Goal: Information Seeking & Learning: Learn about a topic

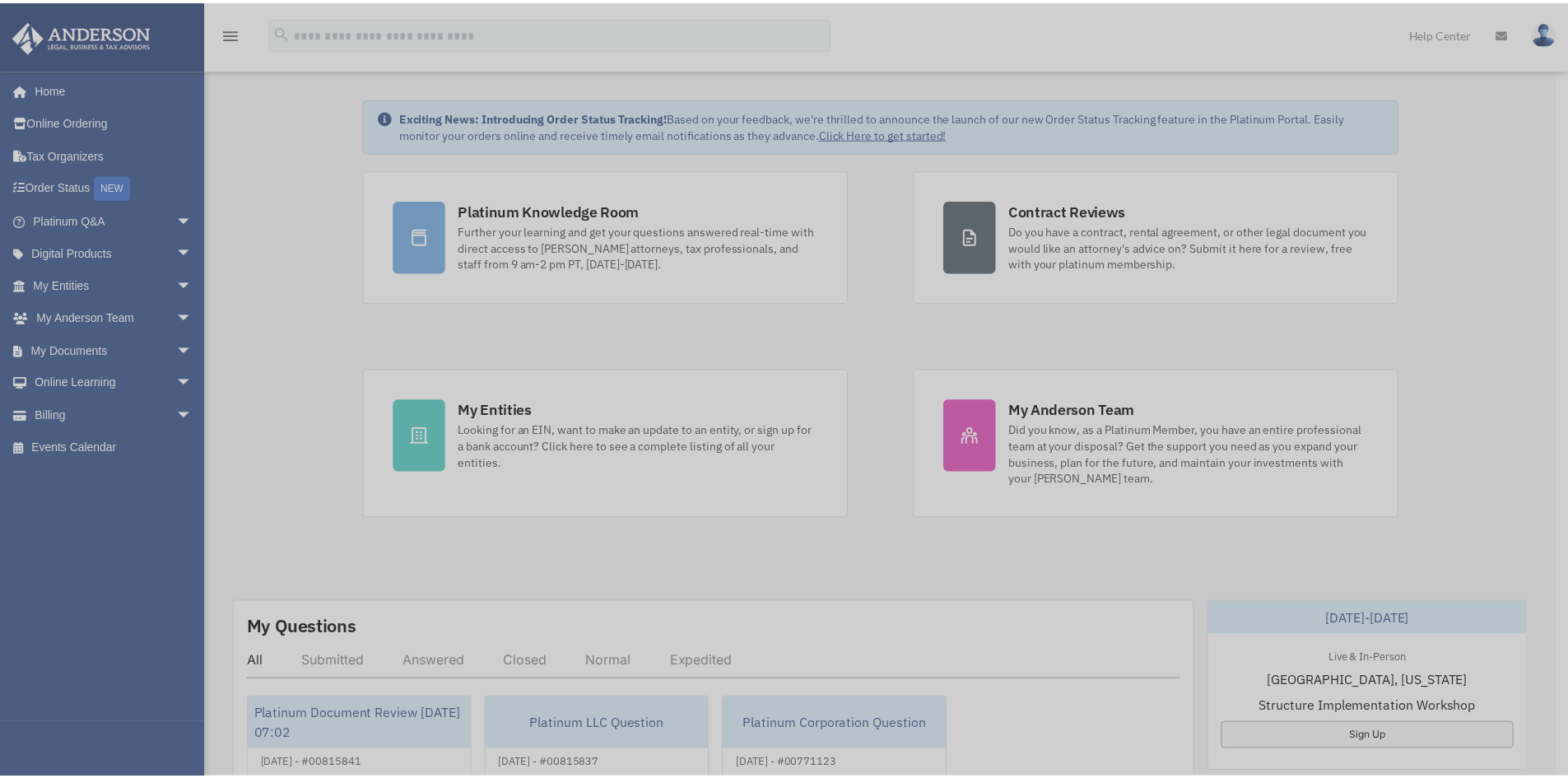
scroll to position [82, 0]
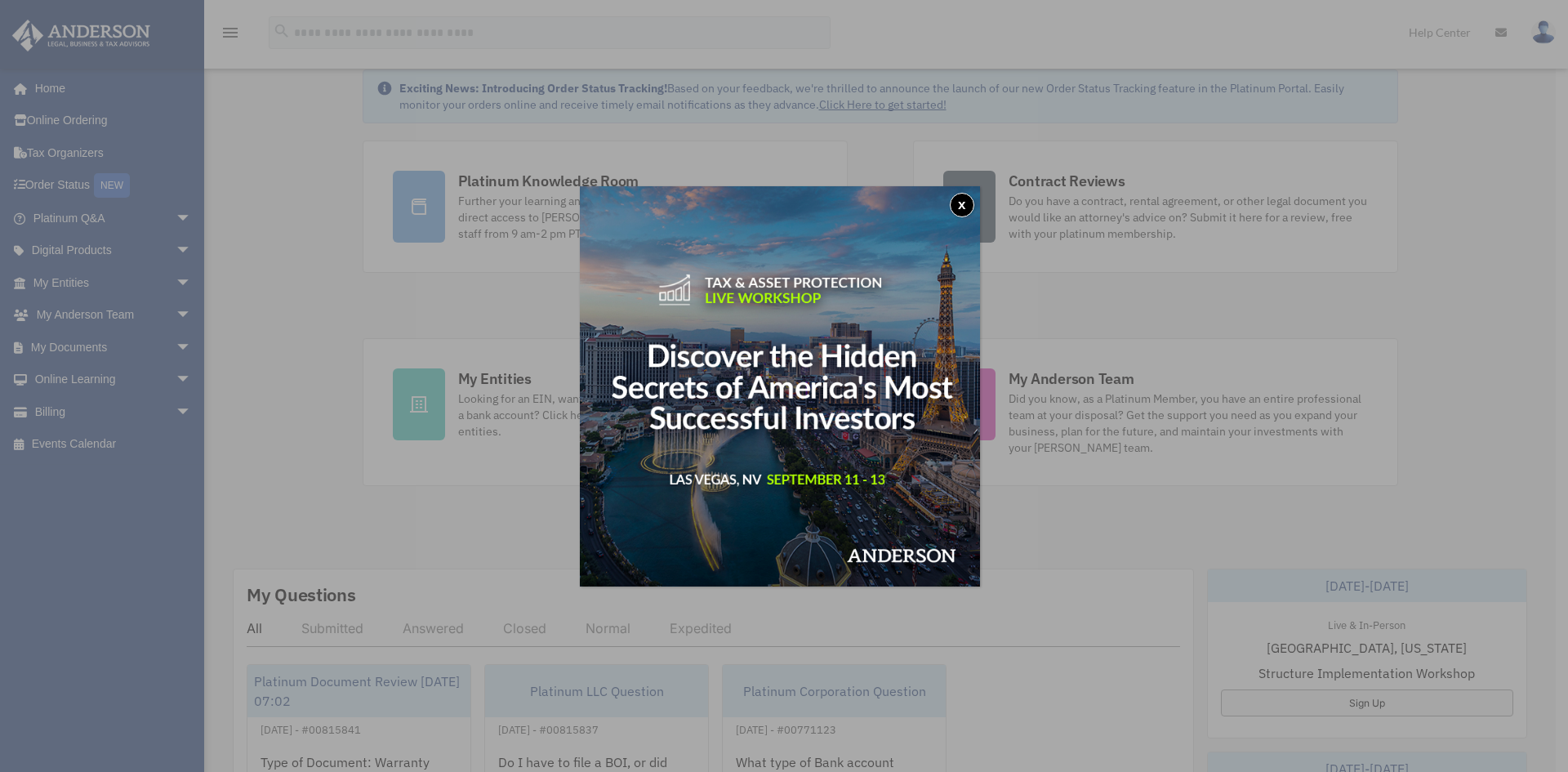
click at [966, 207] on button "x" at bounding box center [962, 205] width 25 height 25
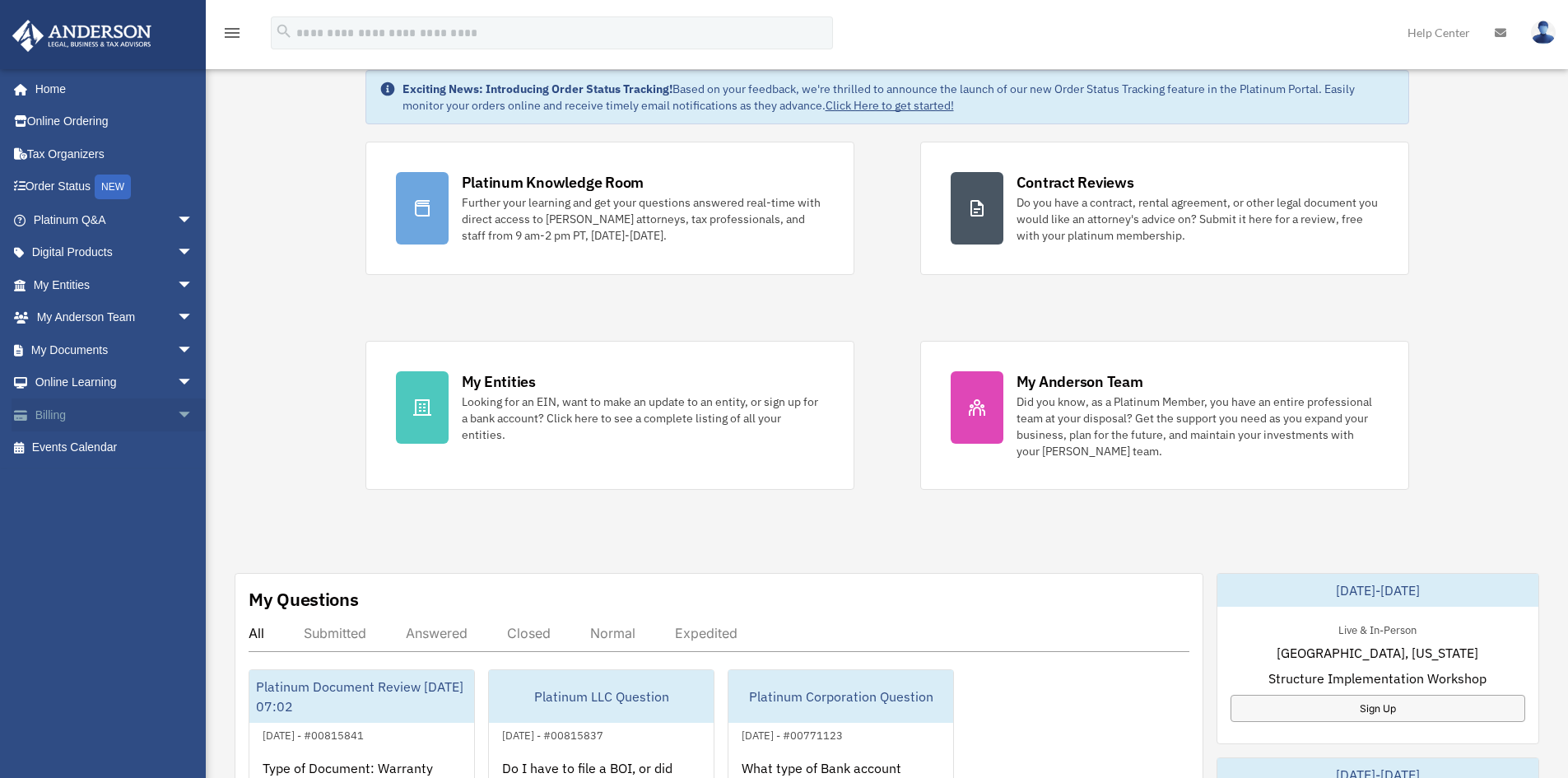
click at [56, 416] on link "Billing arrow_drop_down" at bounding box center [114, 415] width 206 height 33
click at [177, 413] on span "arrow_drop_down" at bounding box center [194, 415] width 33 height 34
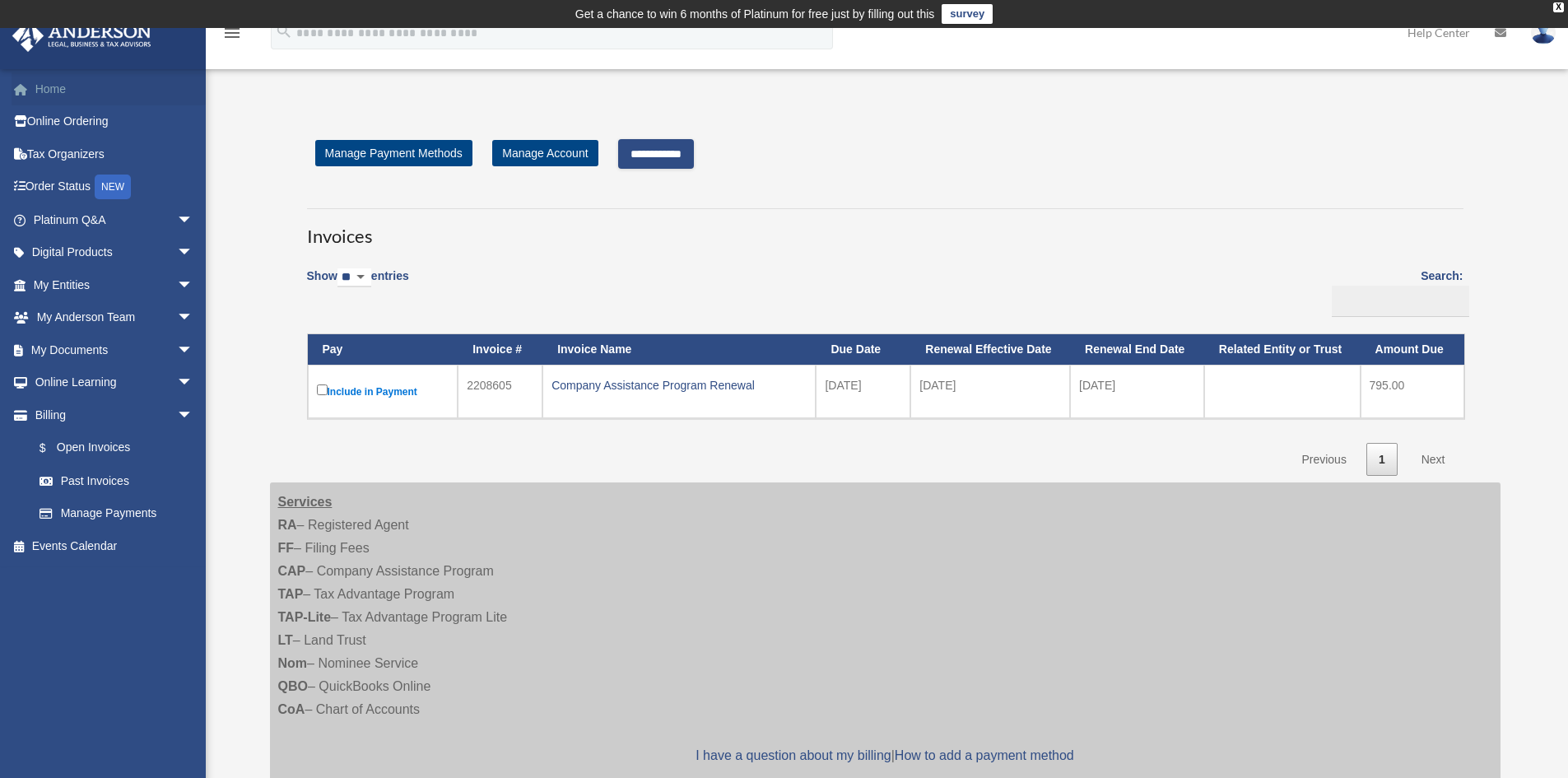
click at [64, 90] on link "Home" at bounding box center [114, 89] width 206 height 33
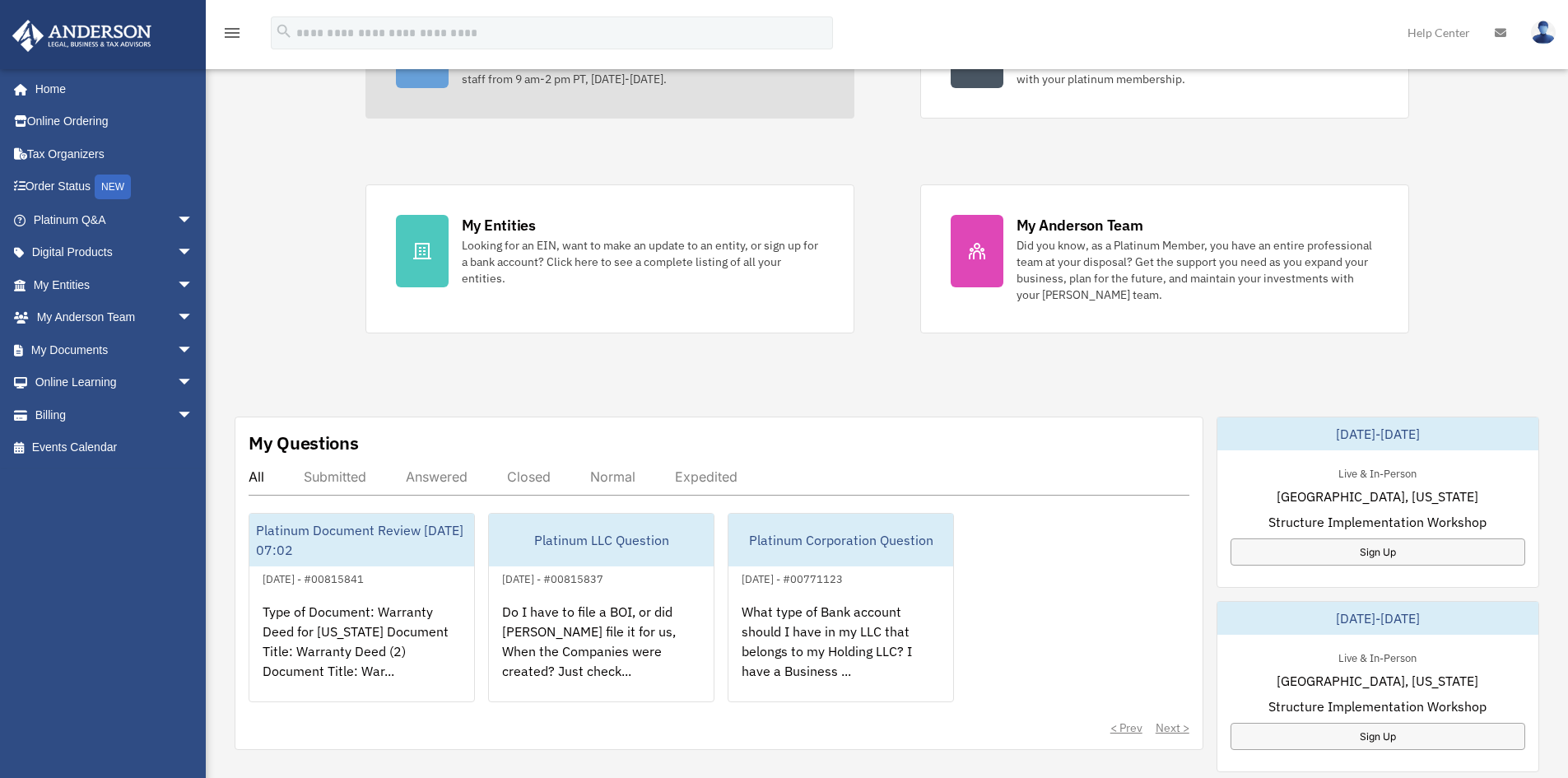
scroll to position [247, 0]
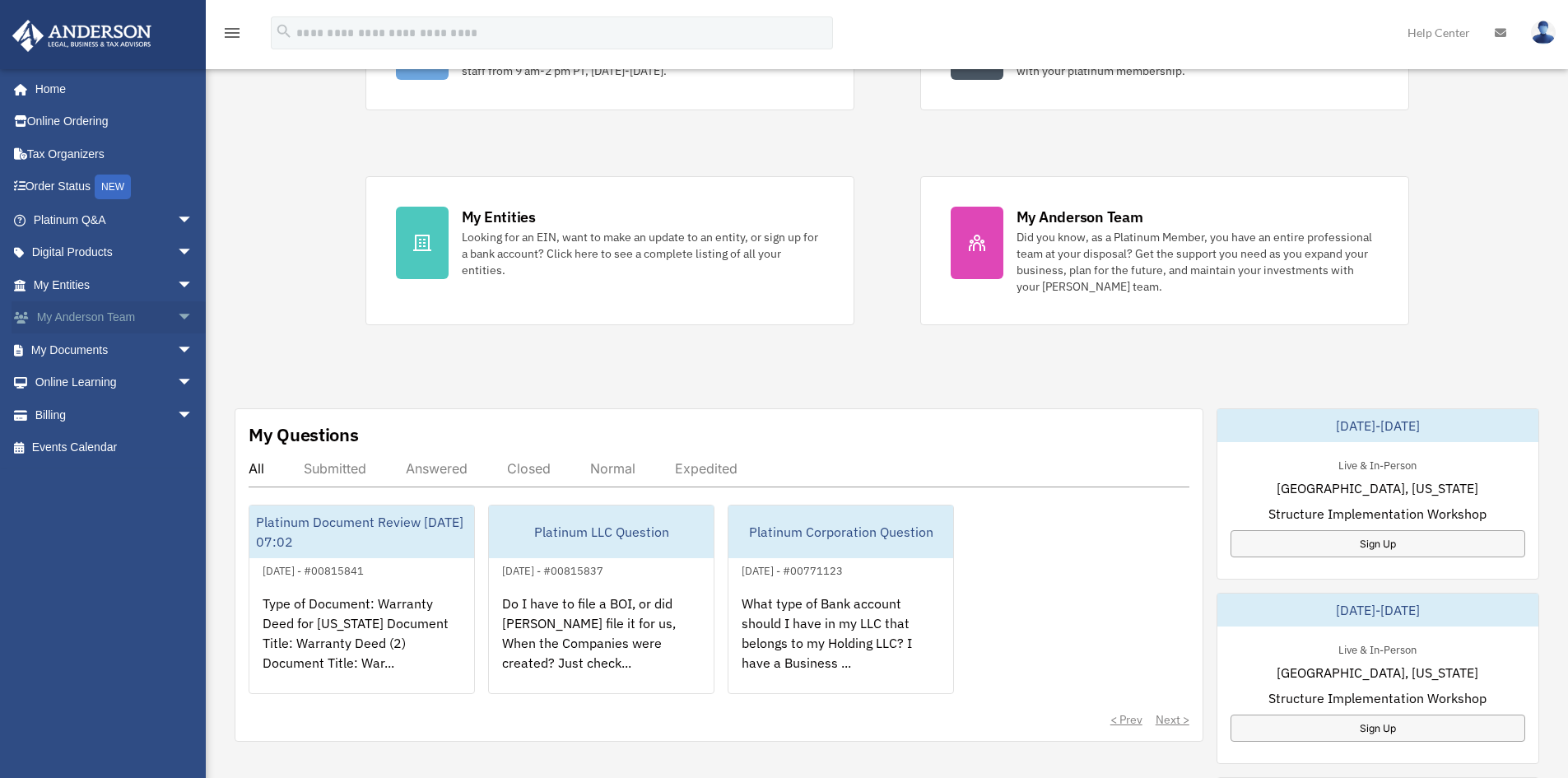
click at [177, 321] on span "arrow_drop_down" at bounding box center [194, 318] width 33 height 34
click at [177, 317] on span "arrow_drop_up" at bounding box center [194, 318] width 33 height 34
click at [177, 382] on span "arrow_drop_down" at bounding box center [194, 383] width 33 height 34
click at [104, 447] on link "Video Training" at bounding box center [120, 448] width 195 height 33
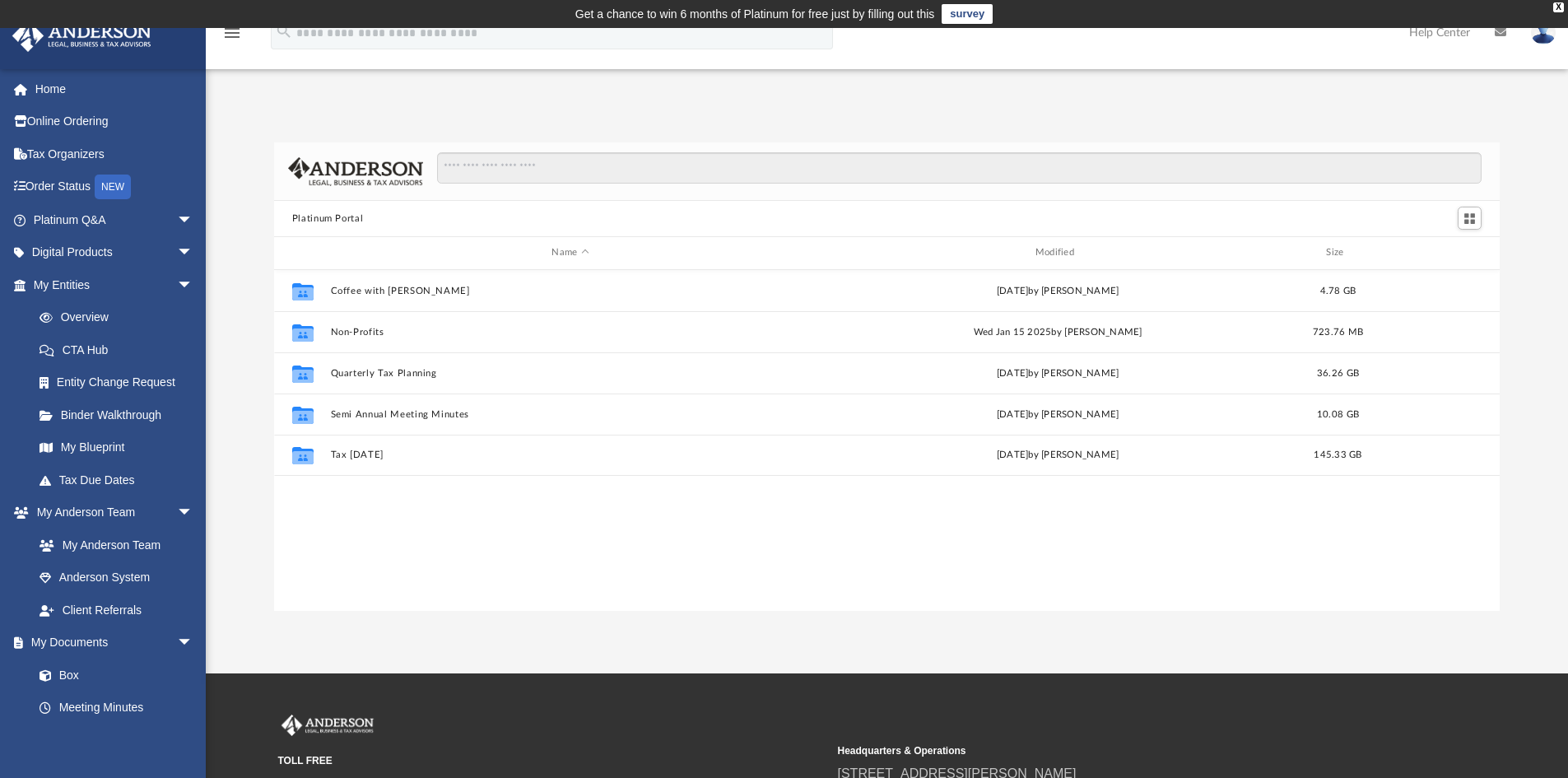
scroll to position [362, 1213]
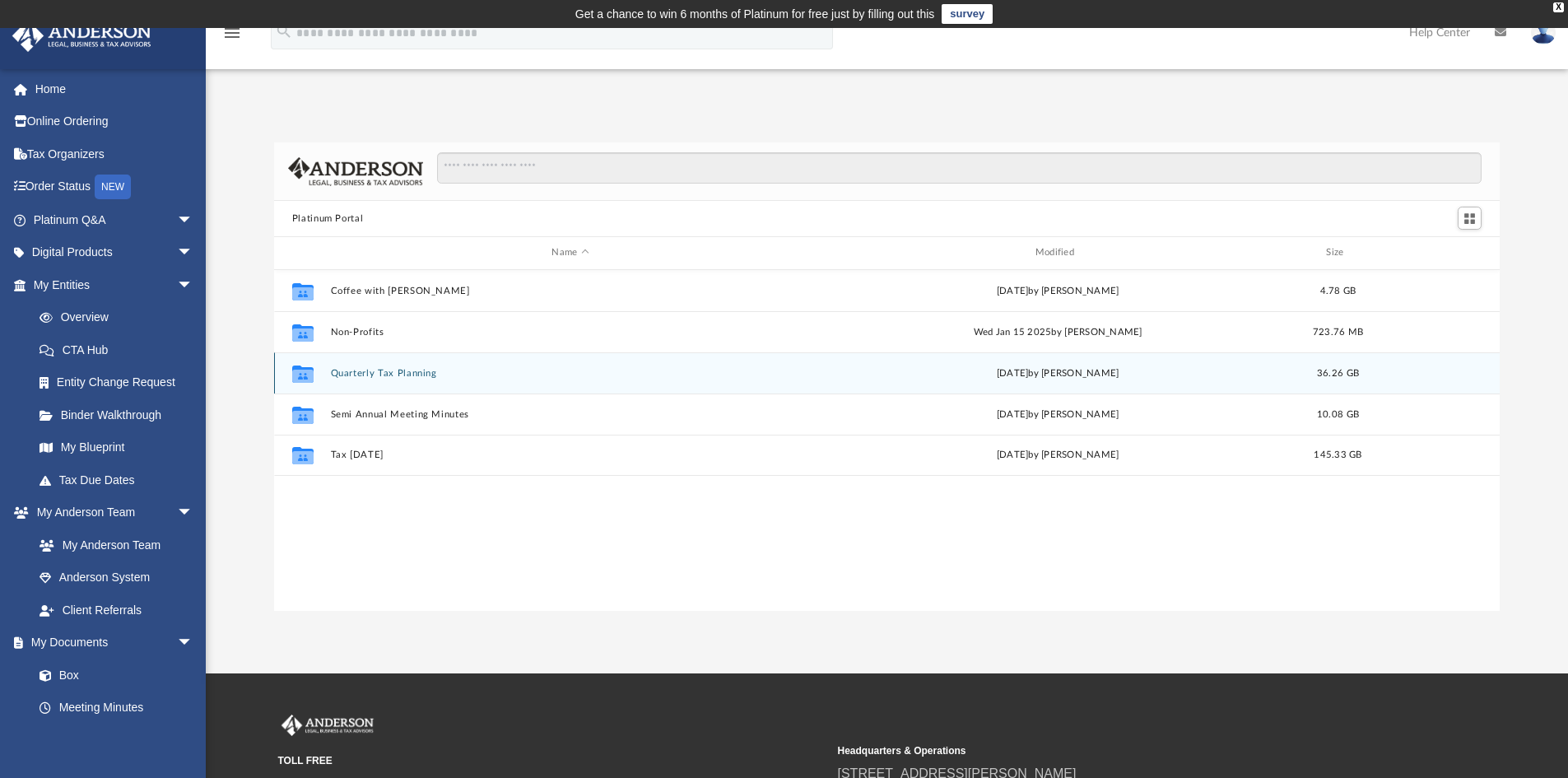
click at [417, 377] on button "Quarterly Tax Planning" at bounding box center [569, 373] width 480 height 11
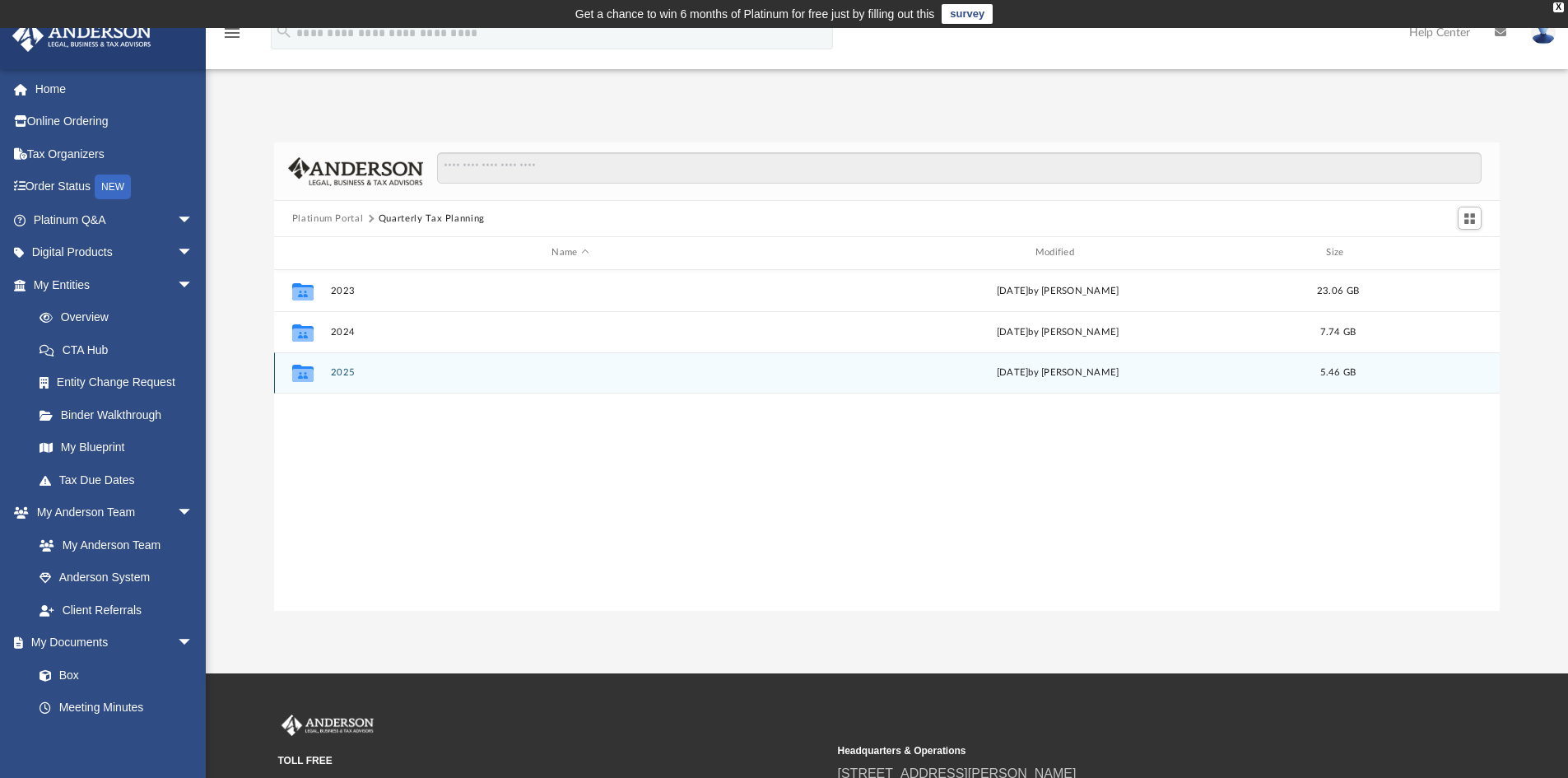
click at [352, 374] on button "2025" at bounding box center [569, 372] width 480 height 11
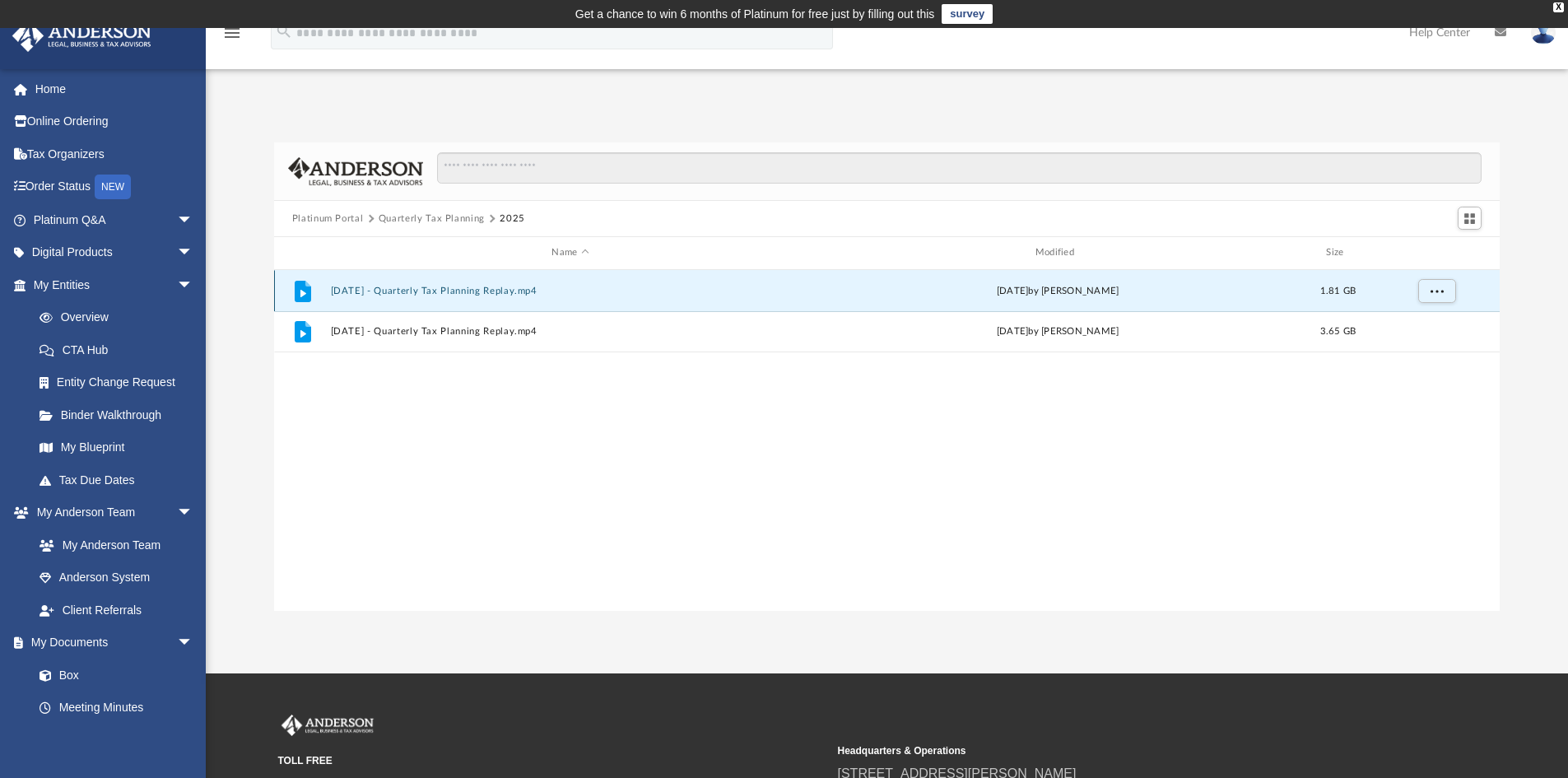
click at [398, 290] on button "July 18th, 2025 - Quarterly Tax Planning Replay.mp4" at bounding box center [569, 291] width 480 height 11
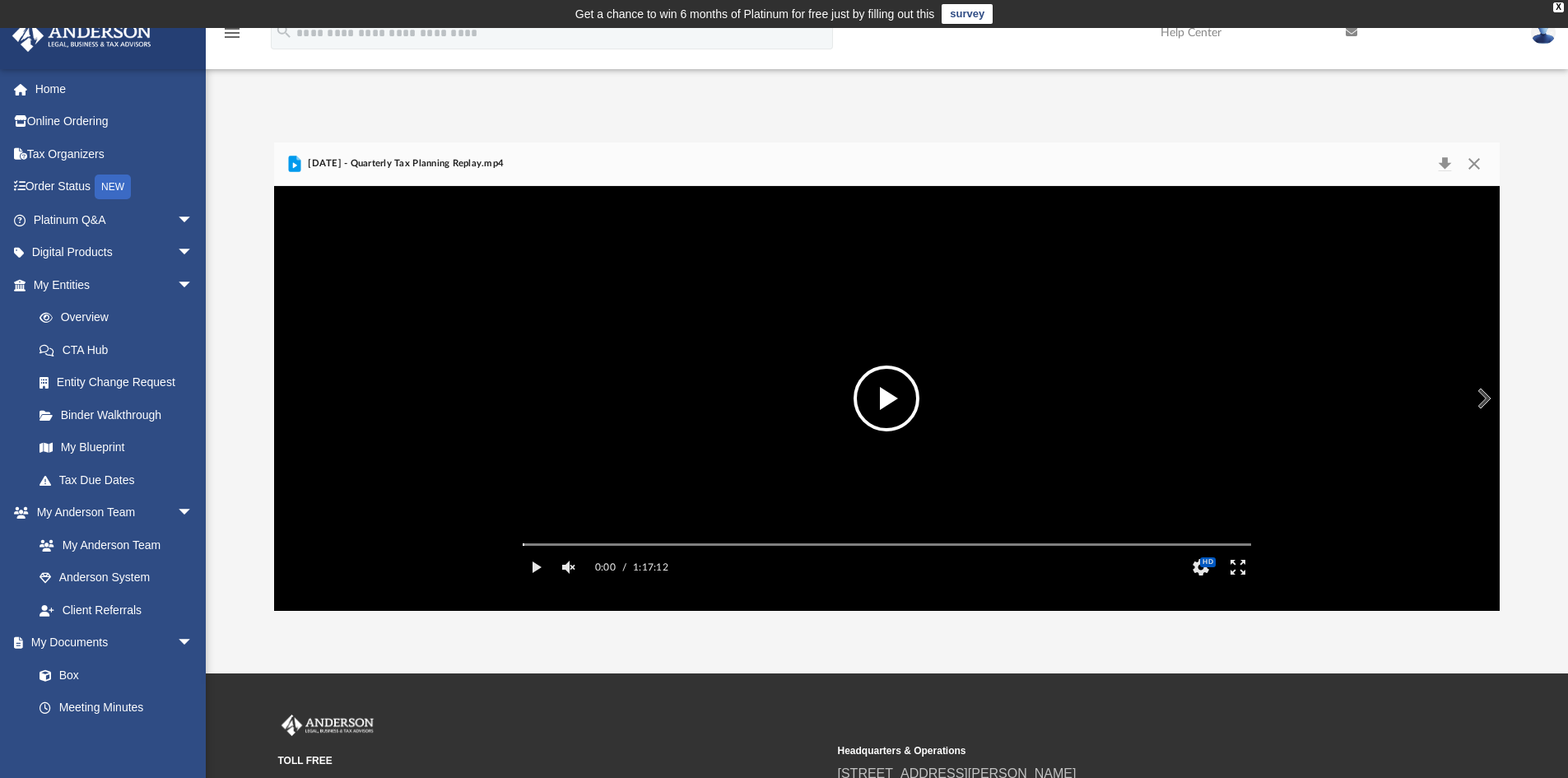
click at [881, 414] on button "File preview" at bounding box center [885, 398] width 65 height 65
click at [563, 583] on button "Unmute" at bounding box center [570, 568] width 30 height 33
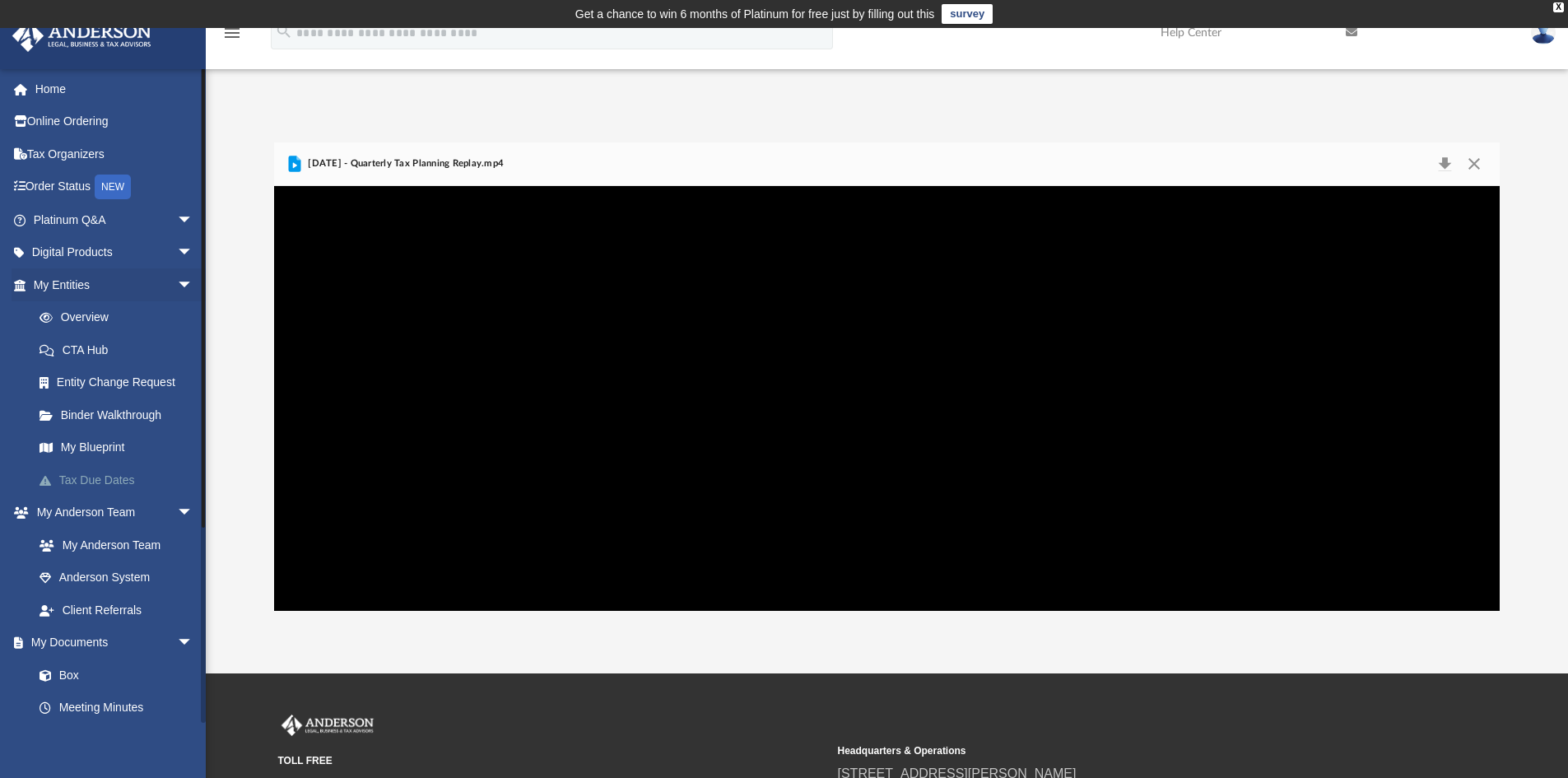
click at [115, 481] on link "Tax Due Dates" at bounding box center [120, 480] width 195 height 33
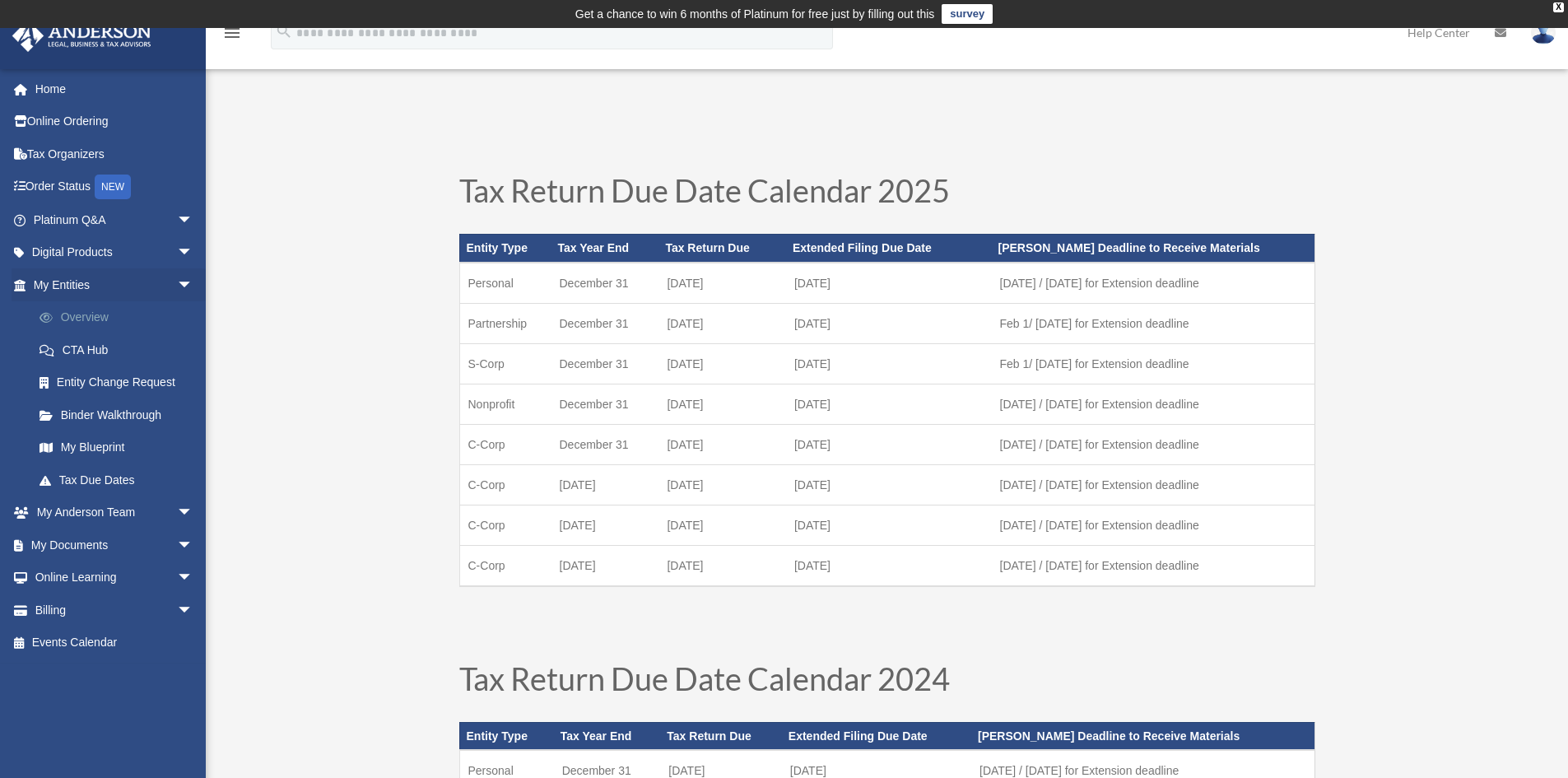
click at [91, 321] on link "Overview" at bounding box center [120, 318] width 195 height 33
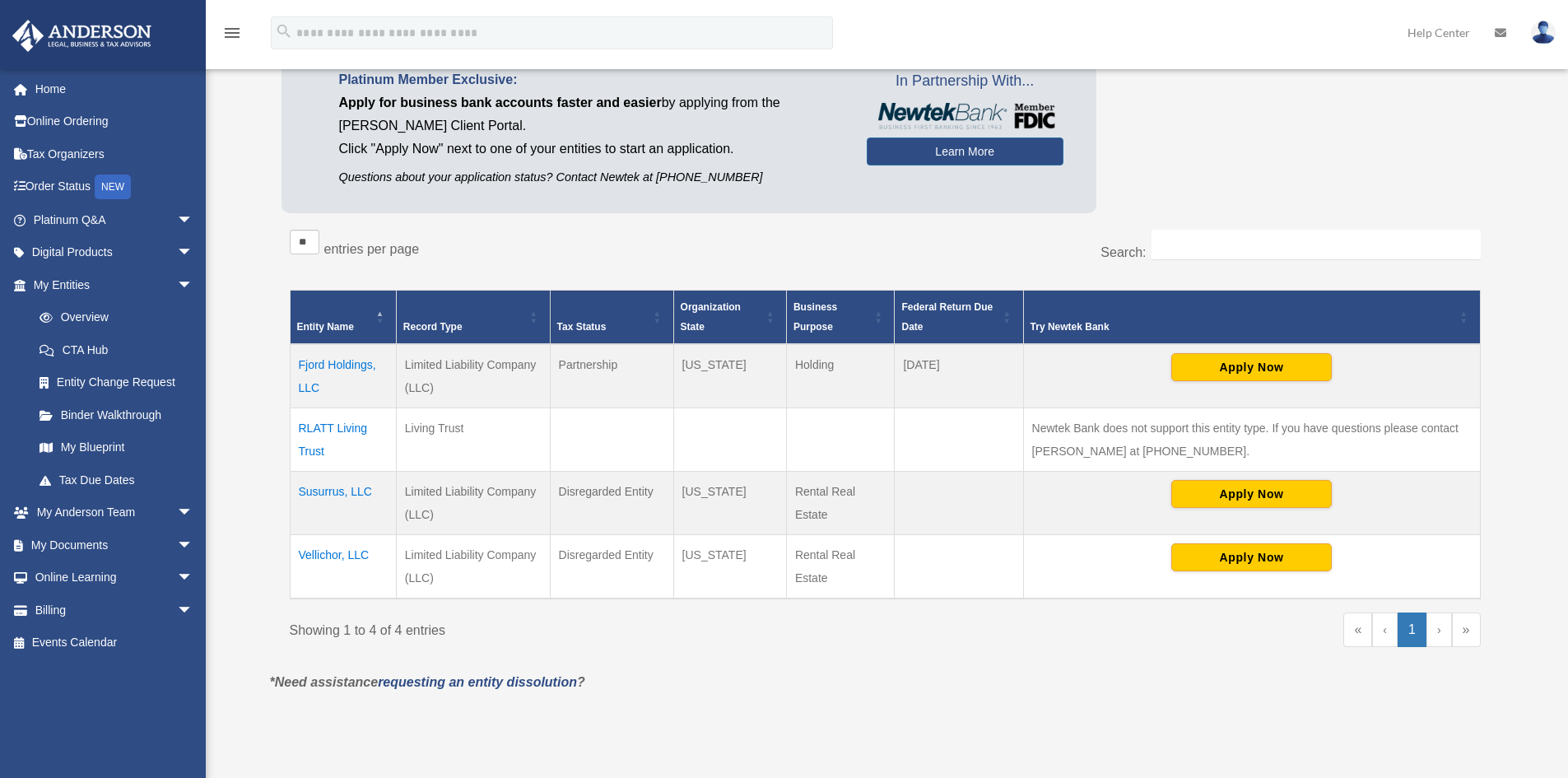
scroll to position [165, 0]
click at [106, 447] on link "My Blueprint" at bounding box center [120, 448] width 195 height 33
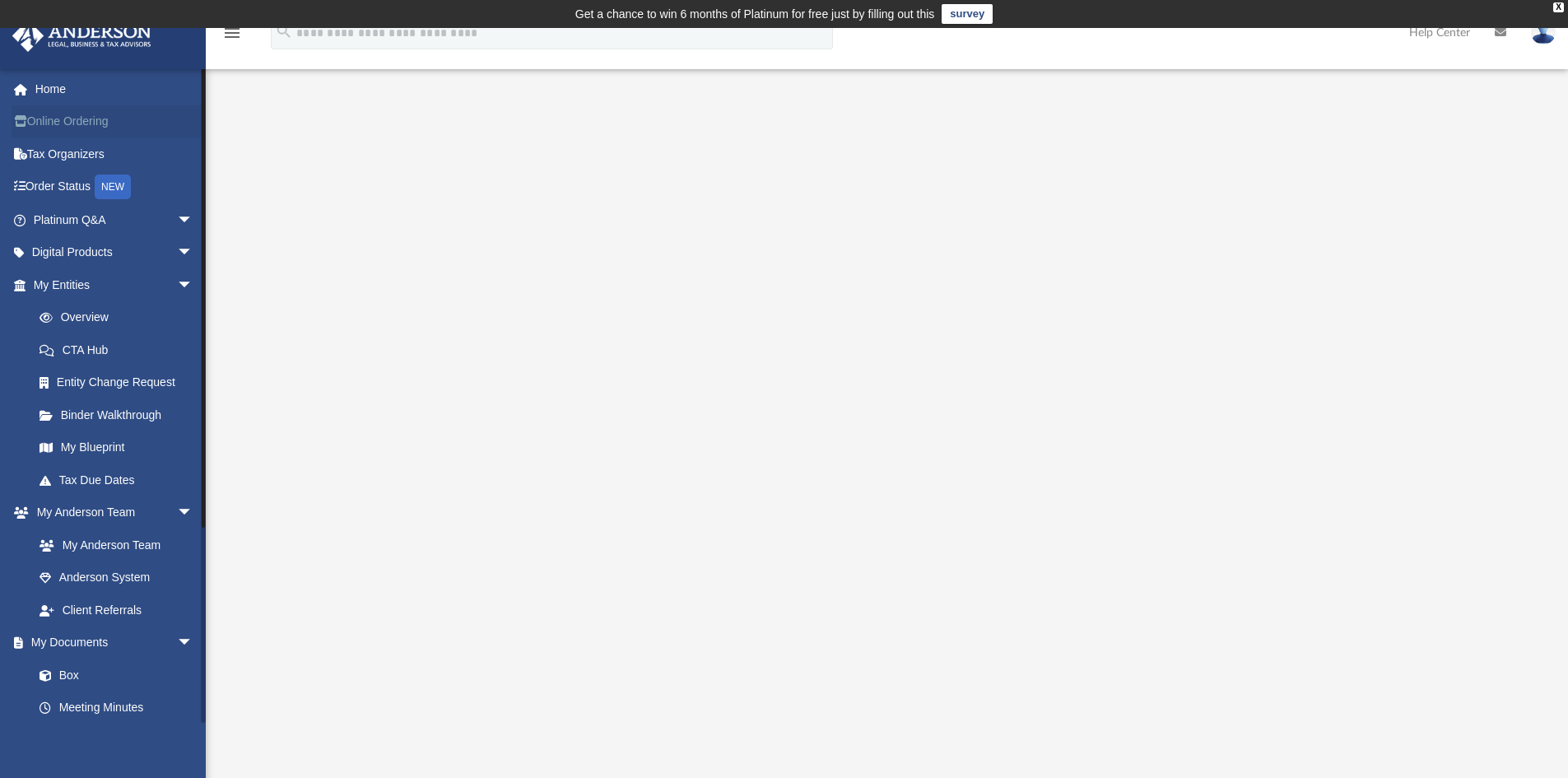
click at [80, 123] on link "Online Ordering" at bounding box center [114, 122] width 206 height 33
